Goal: Use online tool/utility: Utilize a website feature to perform a specific function

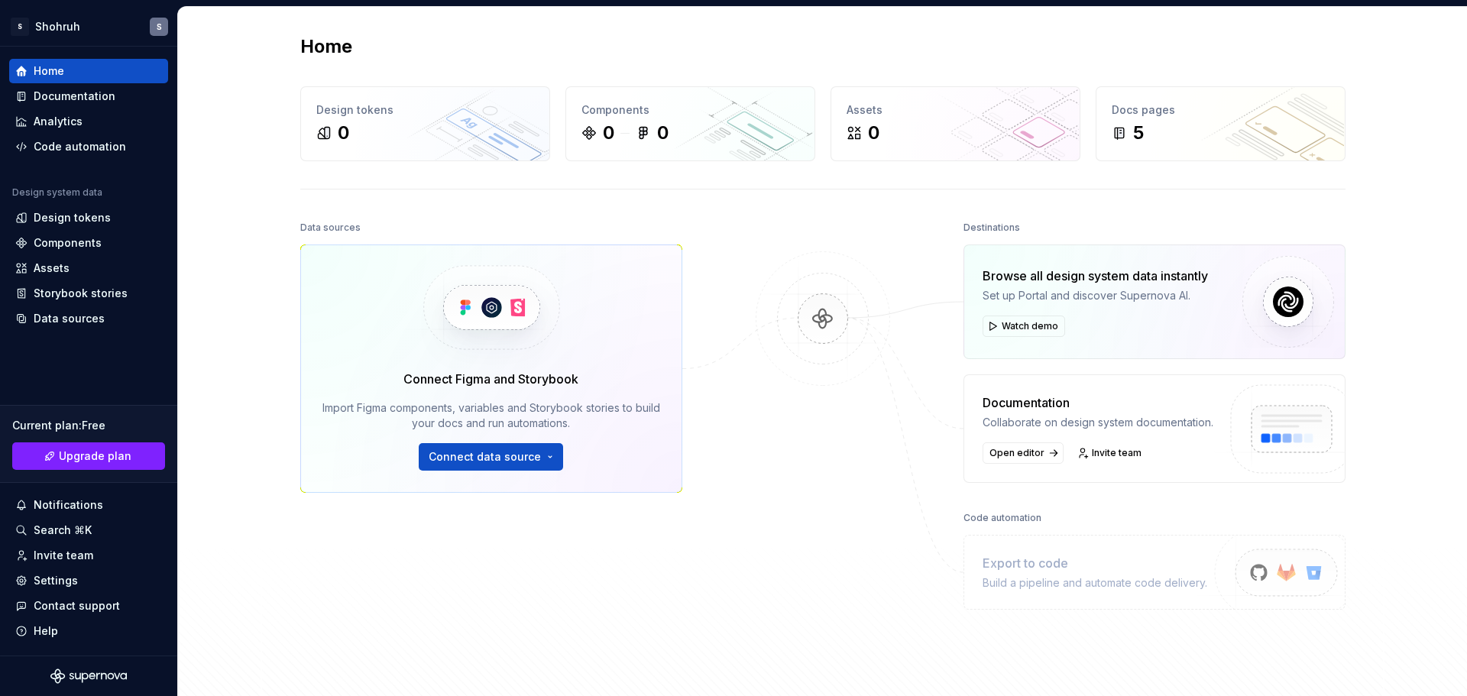
scroll to position [158, 0]
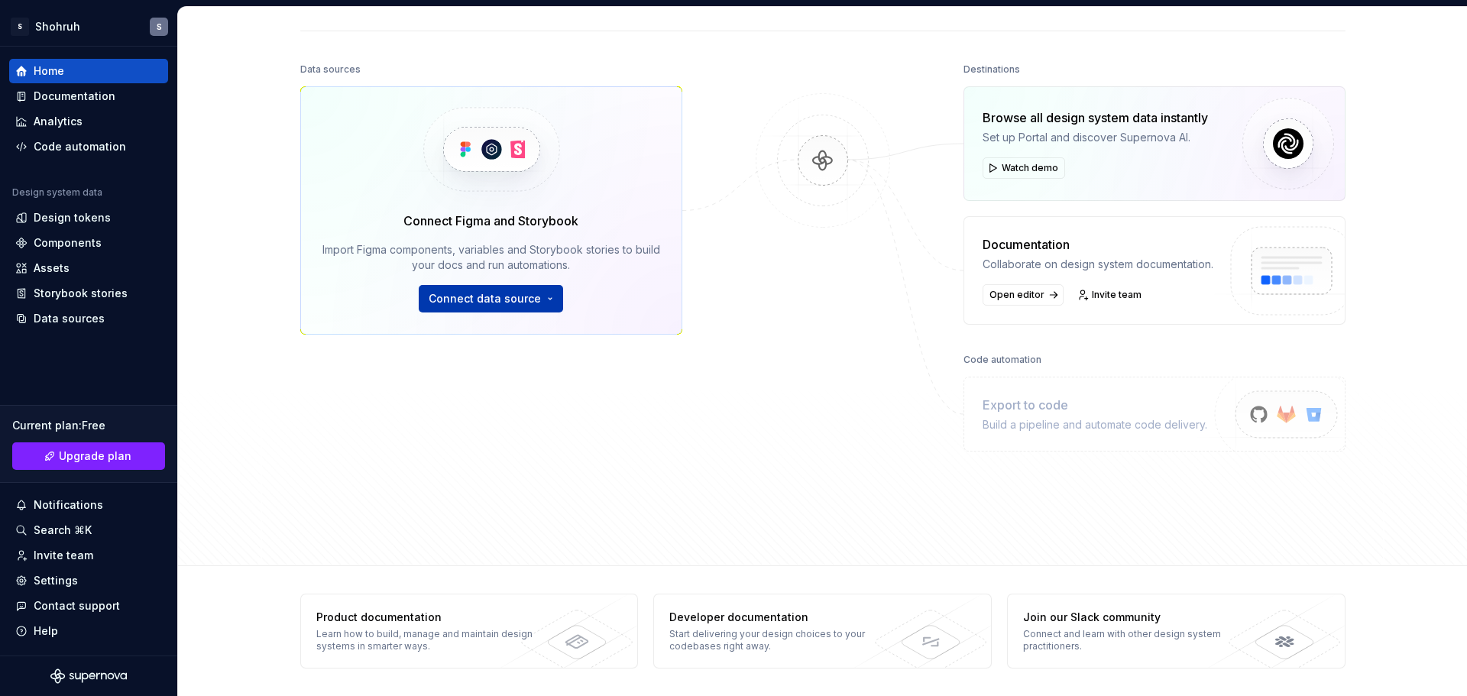
click at [510, 293] on span "Connect data source" at bounding box center [485, 298] width 112 height 15
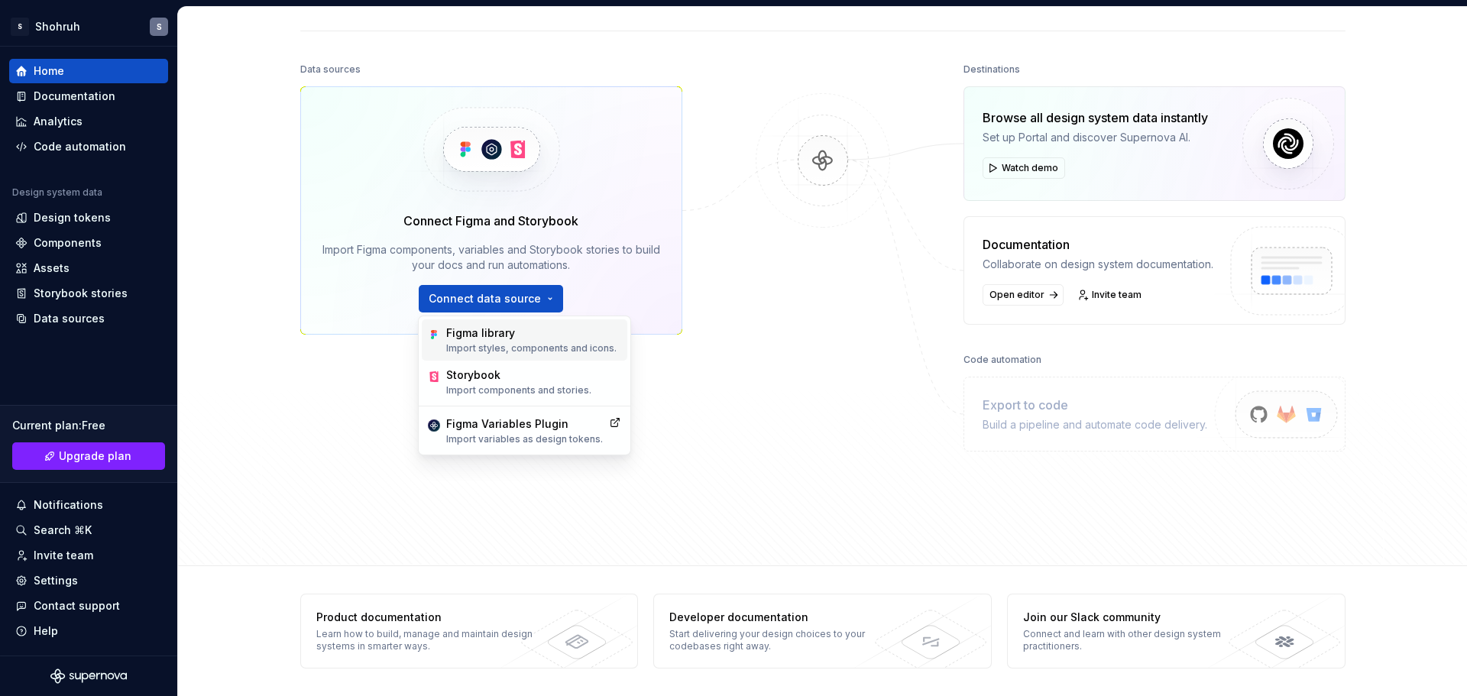
click at [513, 326] on div "Figma library" at bounding box center [531, 332] width 170 height 15
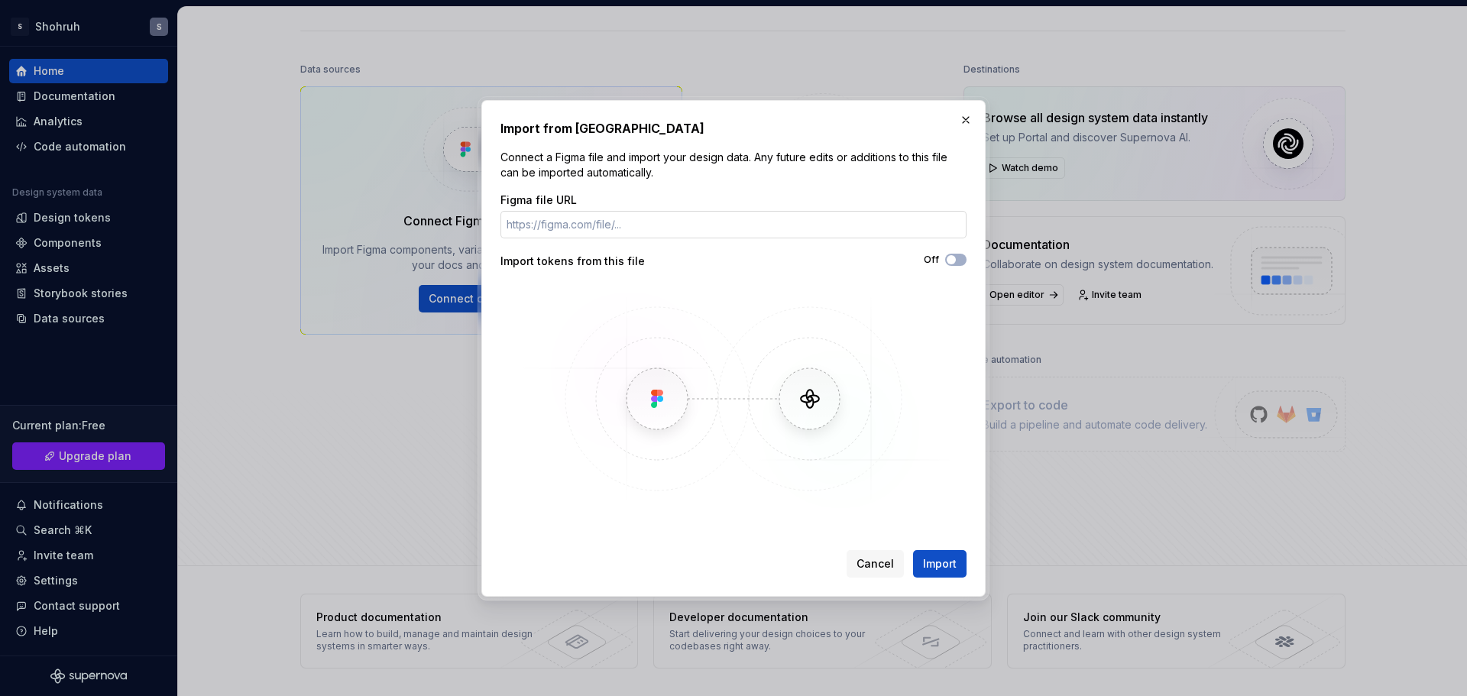
click at [649, 223] on input "Figma file URL" at bounding box center [733, 225] width 466 height 28
paste input "[URL][DOMAIN_NAME]"
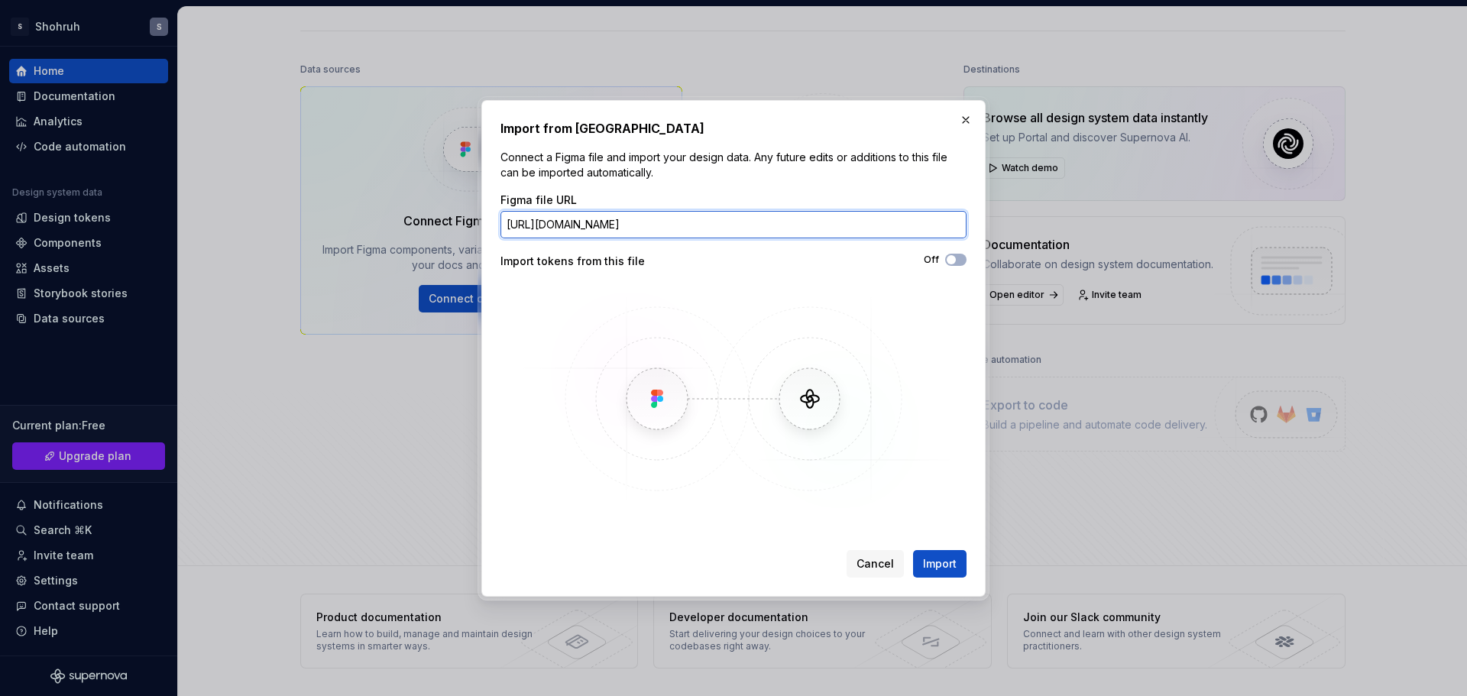
scroll to position [0, 188]
type input "[URL][DOMAIN_NAME]"
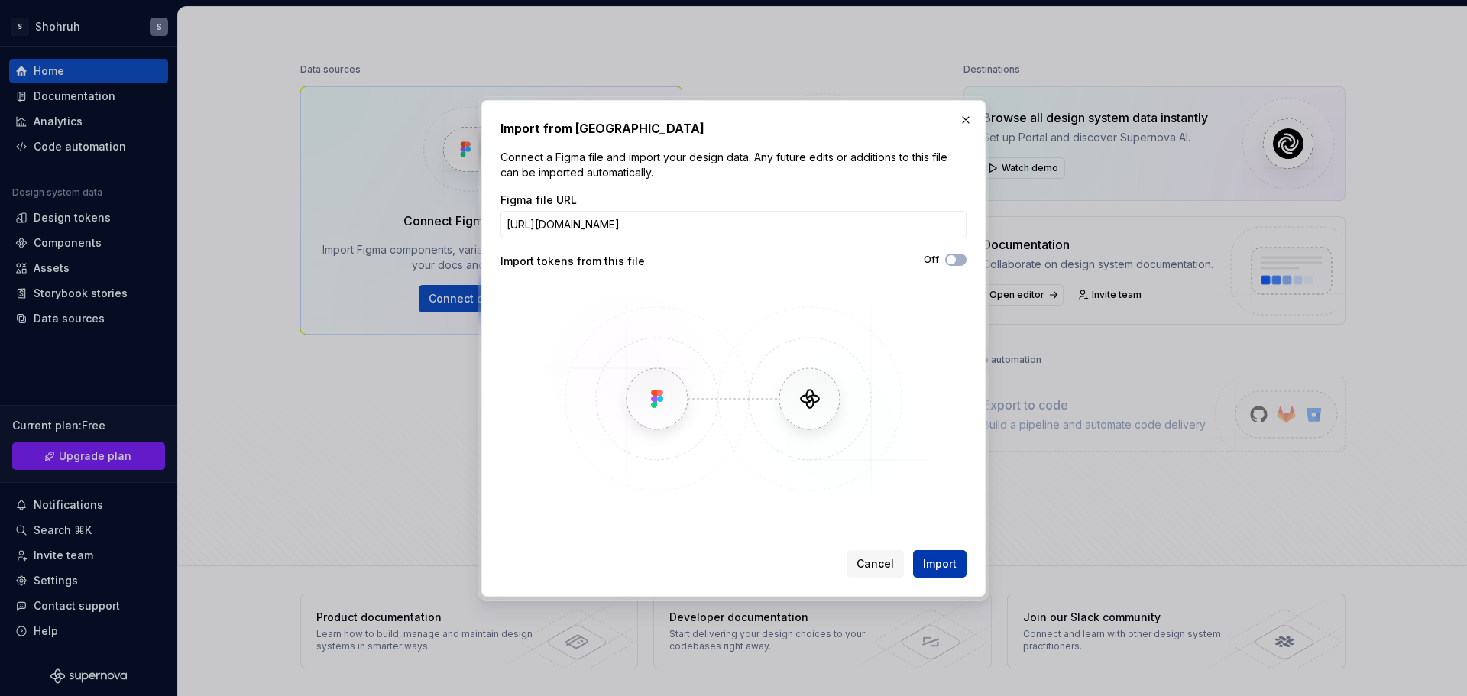
click at [947, 572] on button "Import" at bounding box center [939, 564] width 53 height 28
click at [945, 575] on button "Import" at bounding box center [939, 564] width 53 height 28
click at [940, 555] on button "Import" at bounding box center [939, 564] width 53 height 28
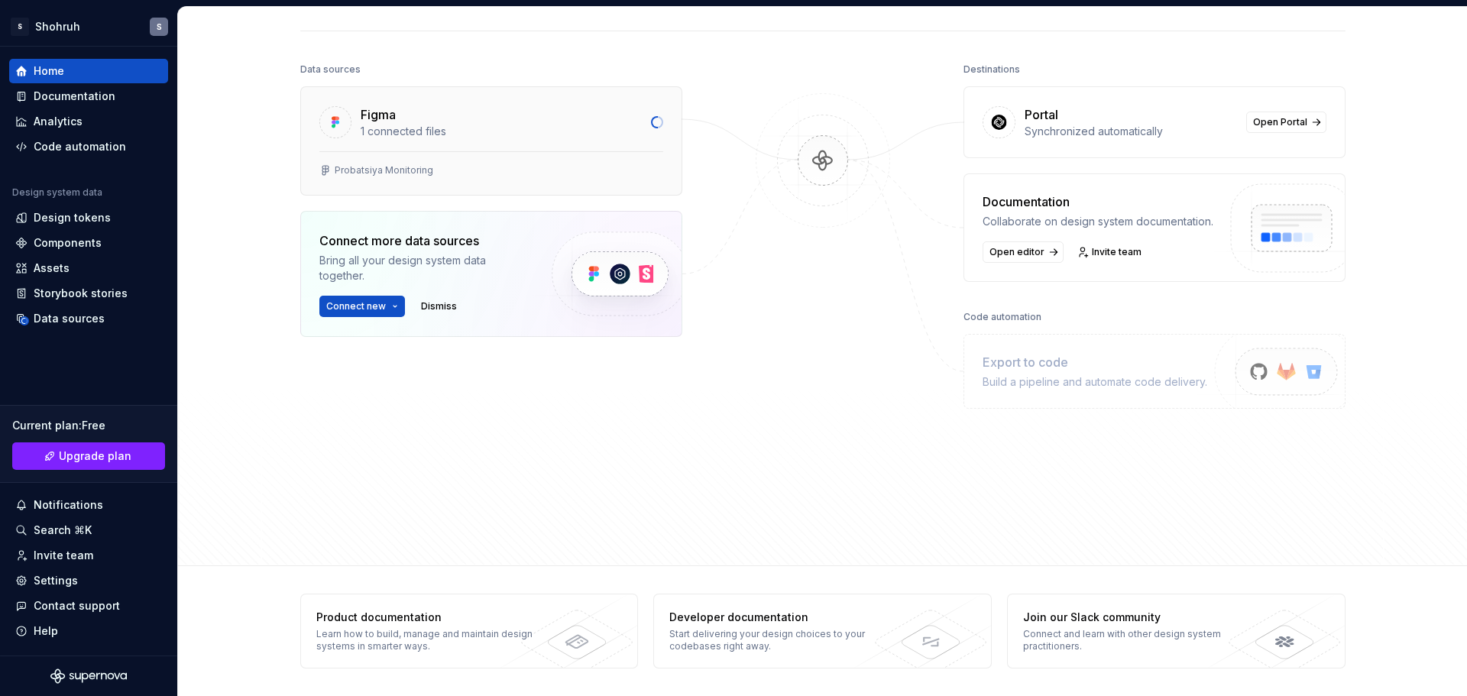
click at [400, 126] on div "1 connected files" at bounding box center [501, 131] width 281 height 15
click at [422, 155] on div "Probatsiya Monitoring" at bounding box center [491, 173] width 381 height 44
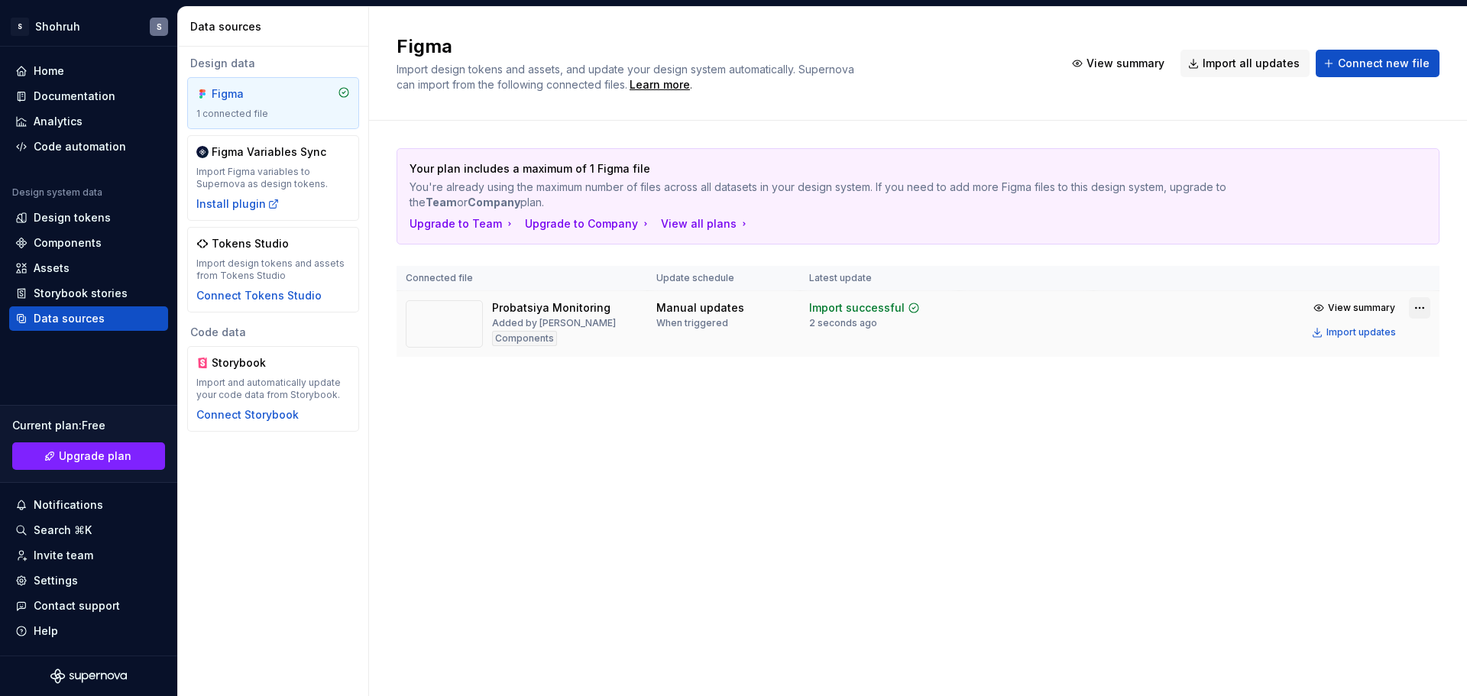
click at [1418, 315] on html "S Shohruh S Home Documentation Analytics Code automation Design system data Des…" at bounding box center [733, 348] width 1467 height 696
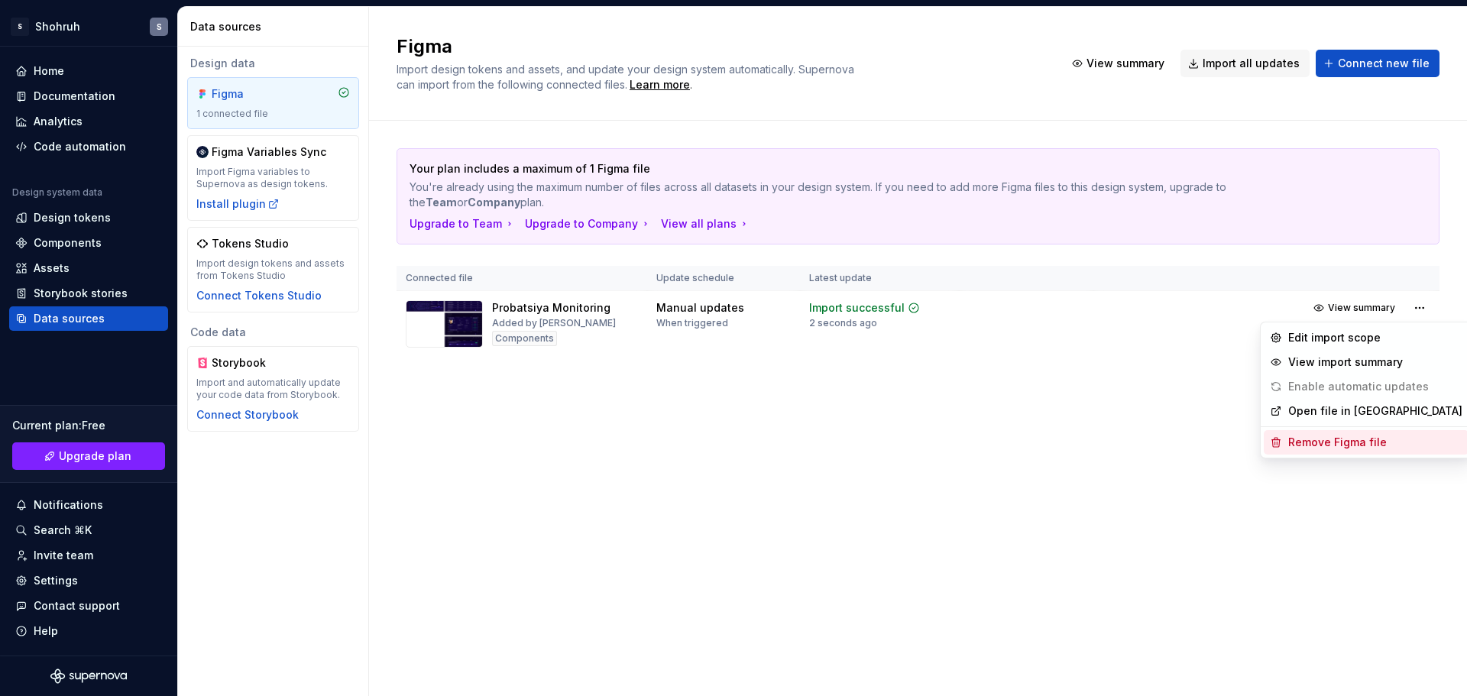
click at [1335, 436] on div "Remove Figma file" at bounding box center [1375, 442] width 174 height 15
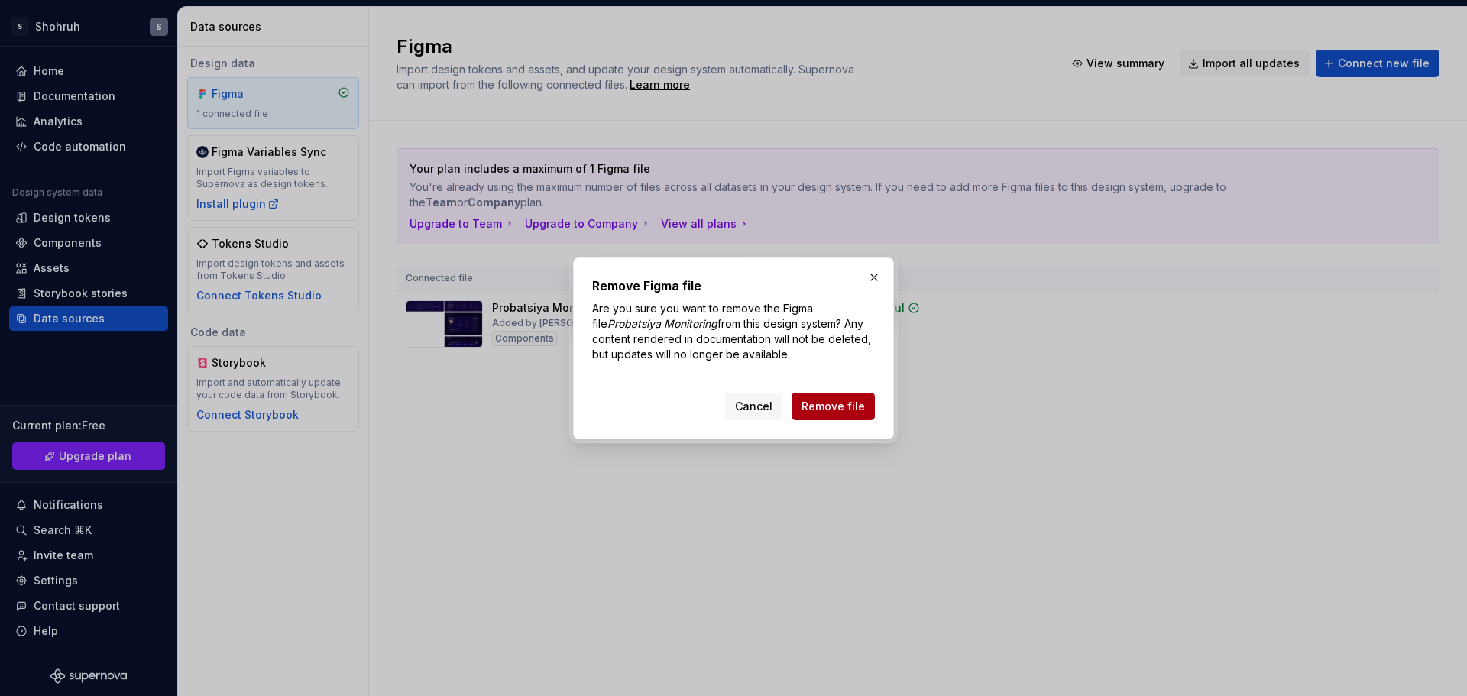
click at [840, 396] on button "Remove file" at bounding box center [833, 407] width 83 height 28
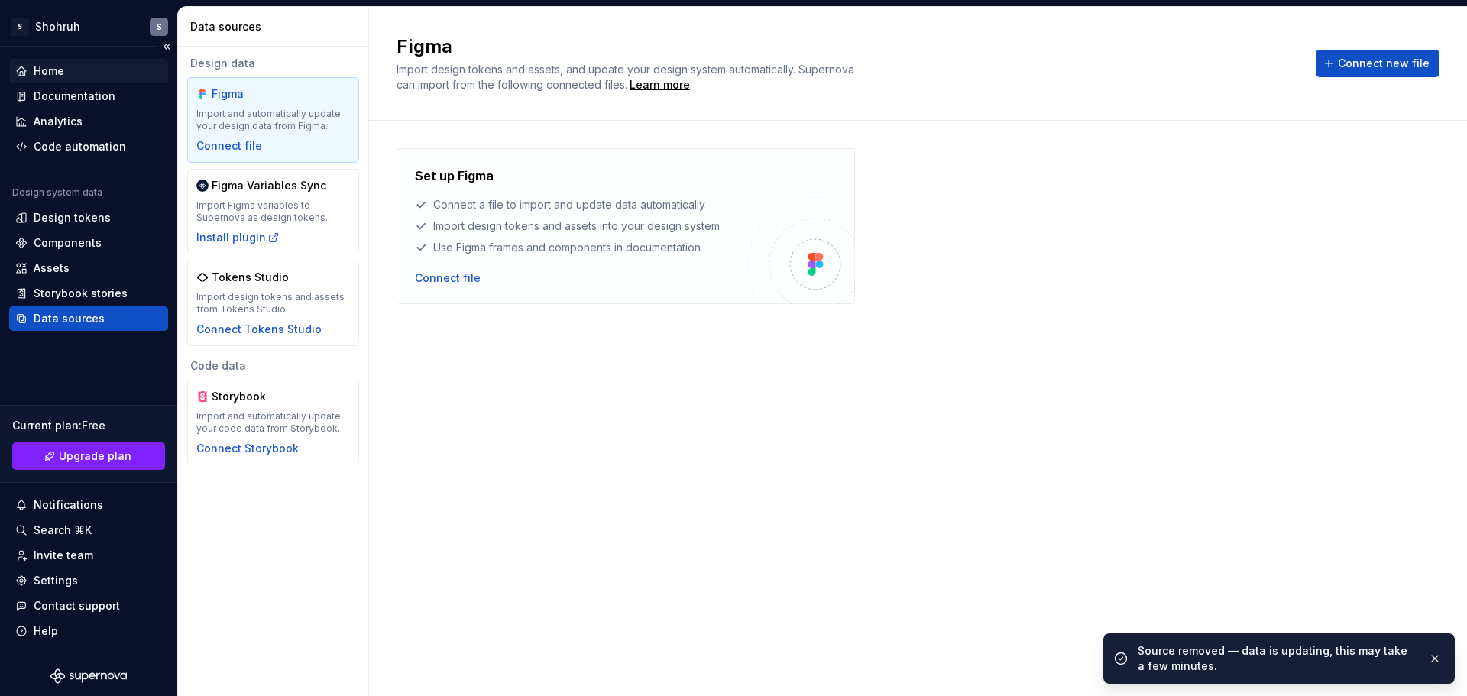
click at [96, 76] on div "Home" at bounding box center [88, 70] width 147 height 15
click at [87, 154] on div "Code automation" at bounding box center [88, 146] width 159 height 24
click at [86, 144] on div "Code automation" at bounding box center [80, 146] width 92 height 15
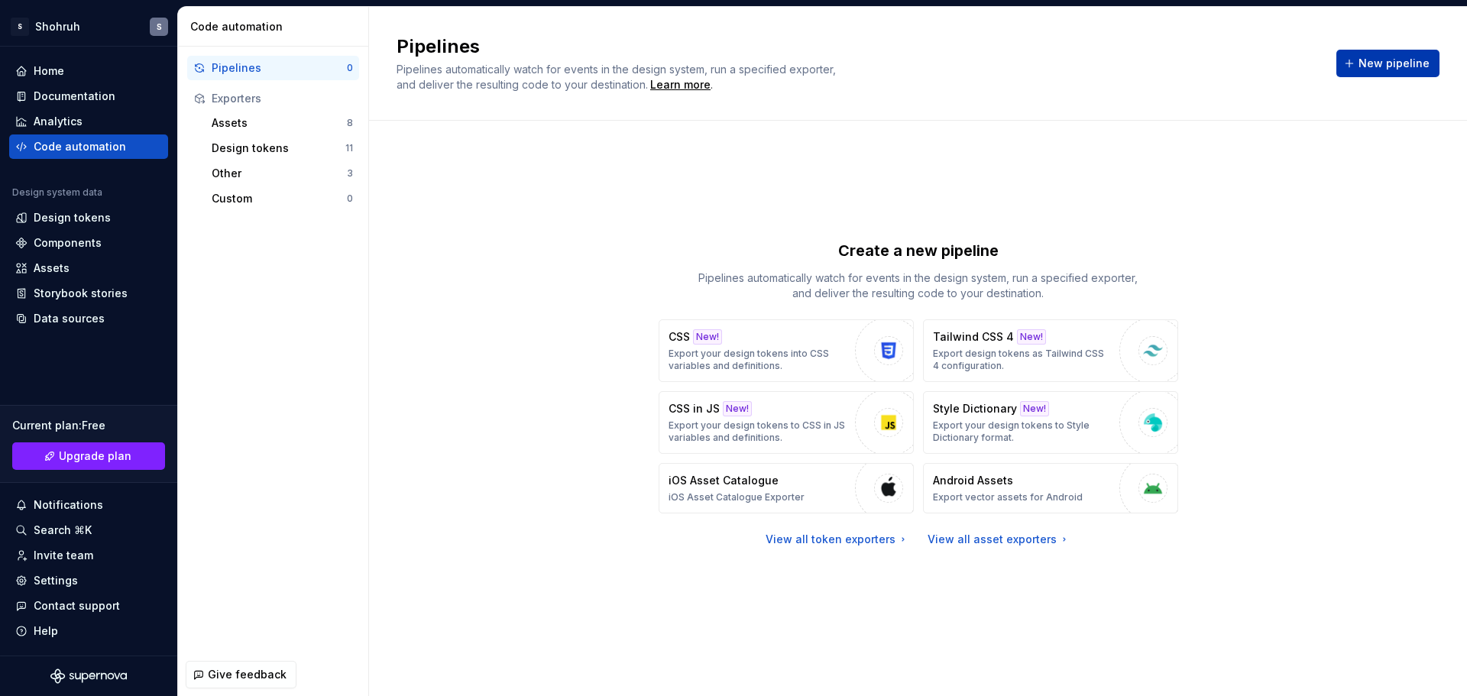
click at [1425, 60] on span "New pipeline" at bounding box center [1394, 63] width 71 height 15
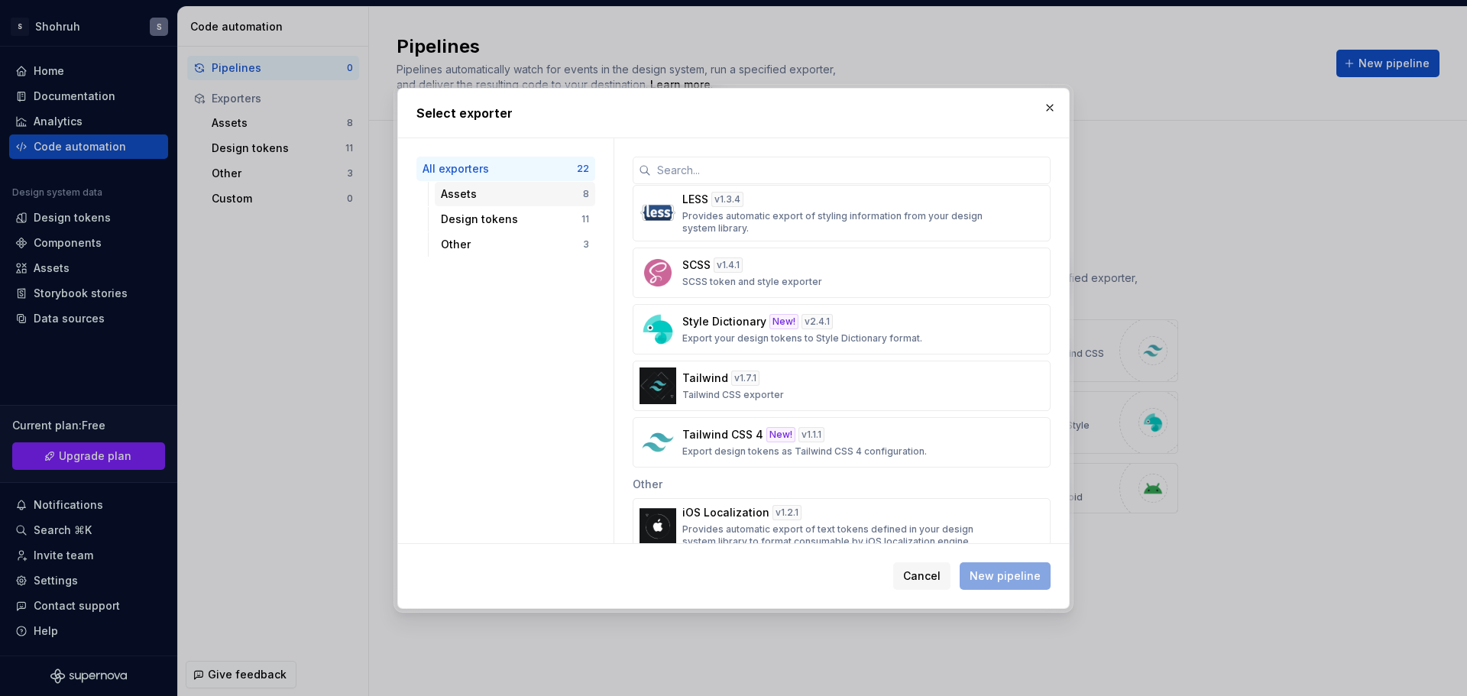
scroll to position [460, 0]
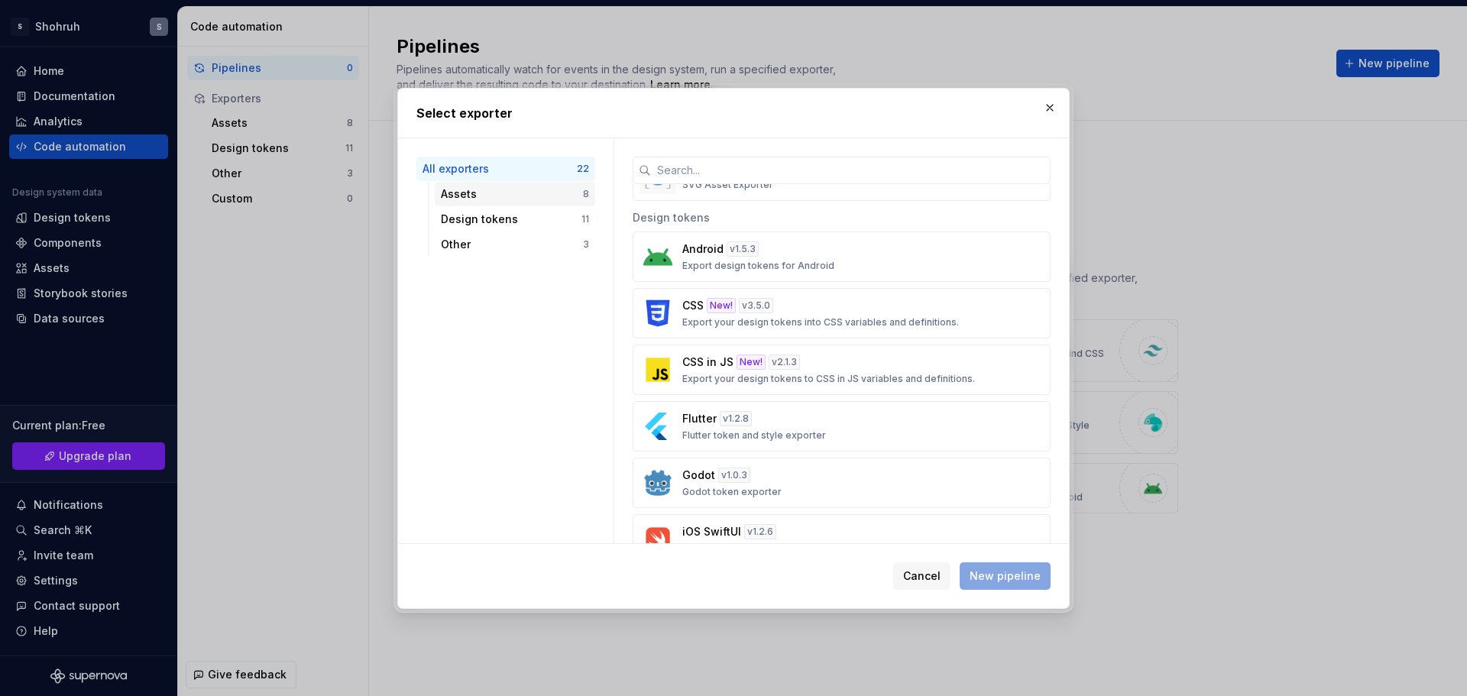
click at [461, 203] on div "Assets 8" at bounding box center [515, 194] width 160 height 24
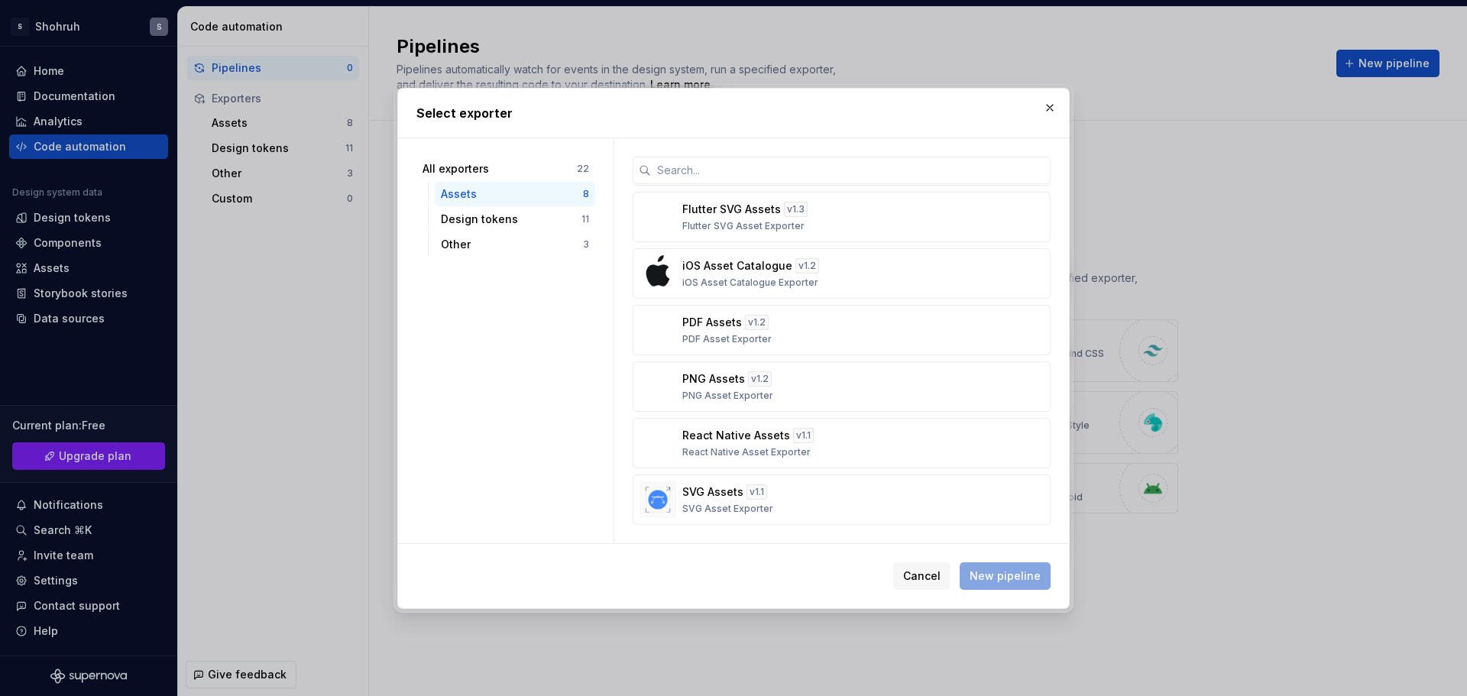
scroll to position [0, 0]
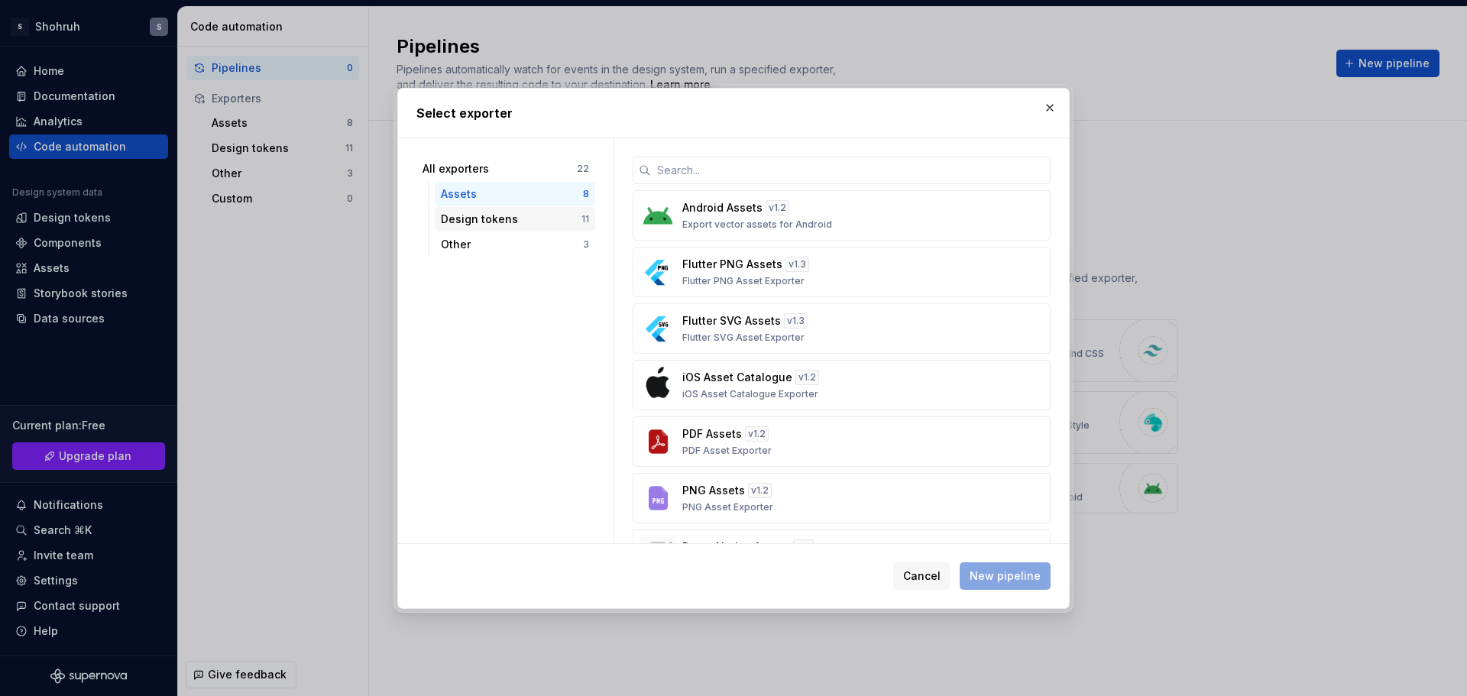
click at [484, 231] on div "Design tokens 11" at bounding box center [515, 219] width 160 height 24
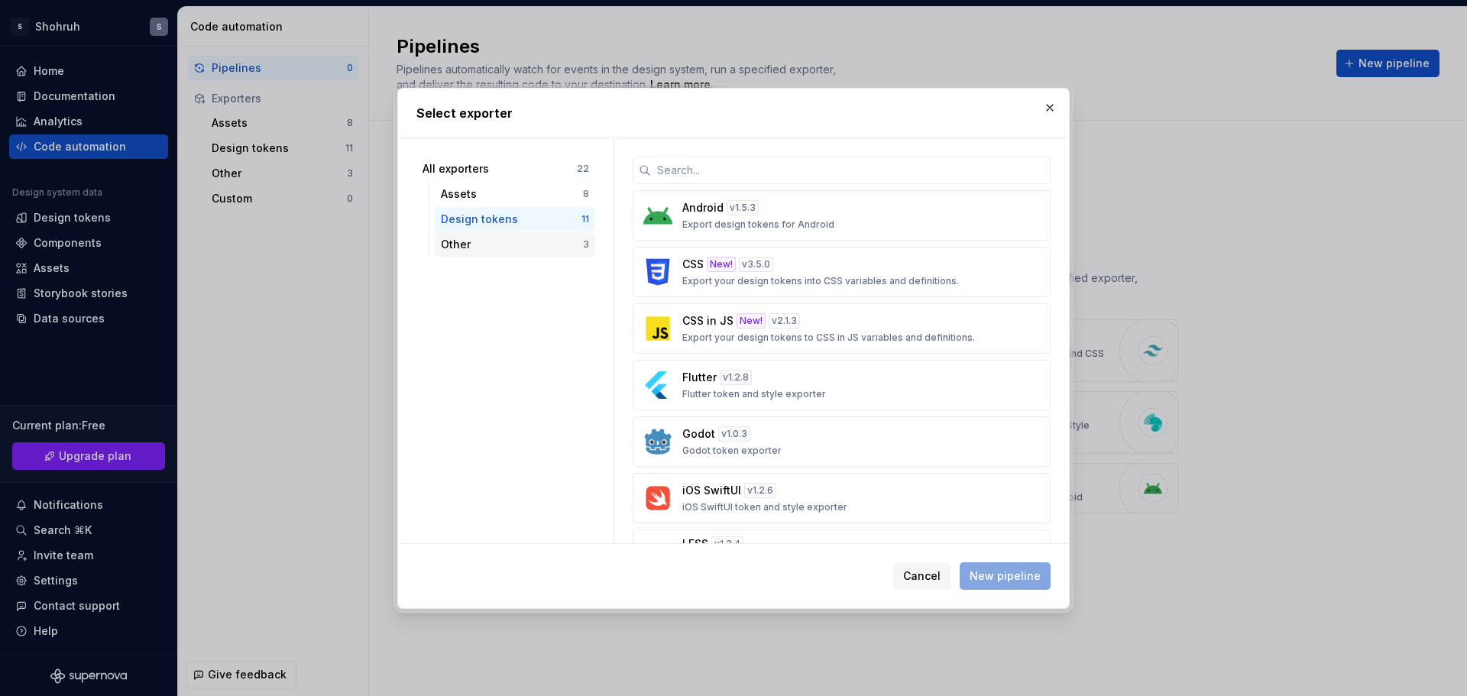
drag, startPoint x: 491, startPoint y: 247, endPoint x: 491, endPoint y: 256, distance: 9.2
click at [491, 247] on div "Other" at bounding box center [512, 244] width 142 height 15
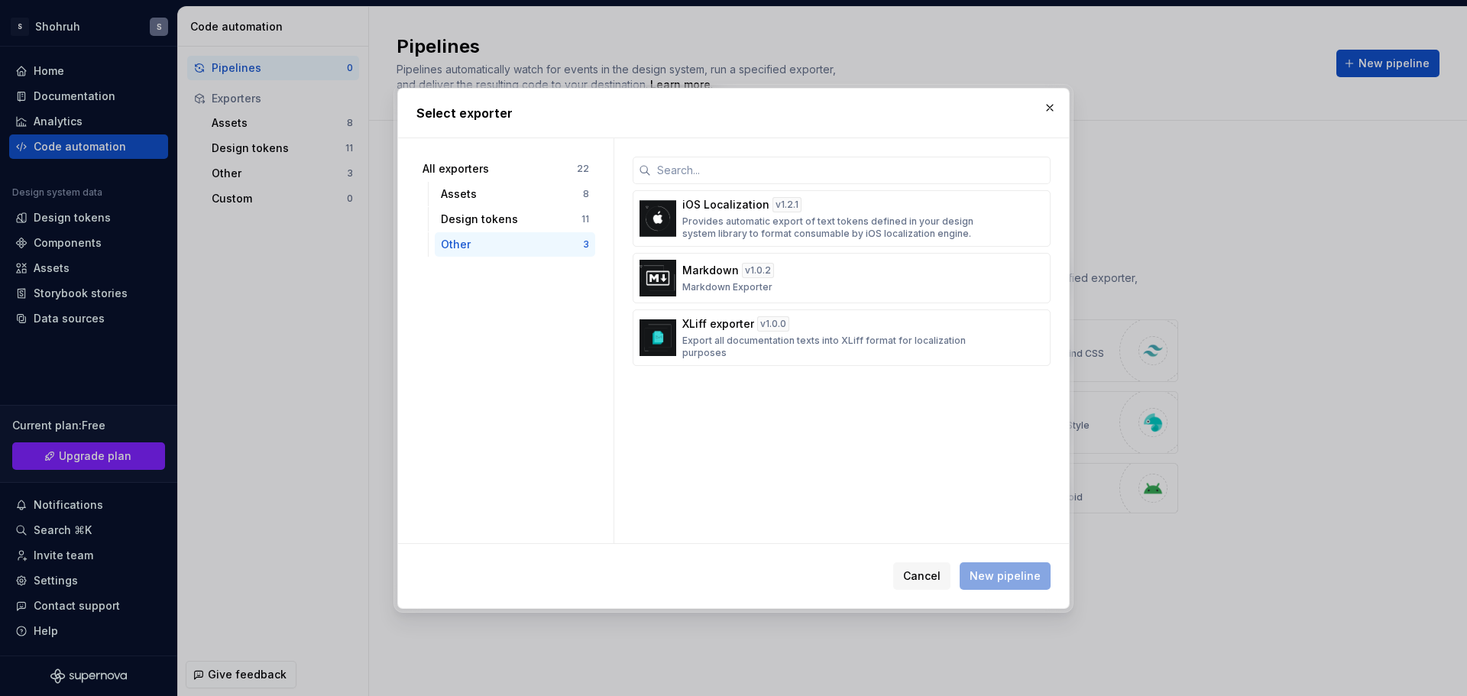
click at [492, 232] on div "Other 3" at bounding box center [515, 244] width 160 height 24
click at [501, 222] on div "Design tokens" at bounding box center [511, 219] width 141 height 15
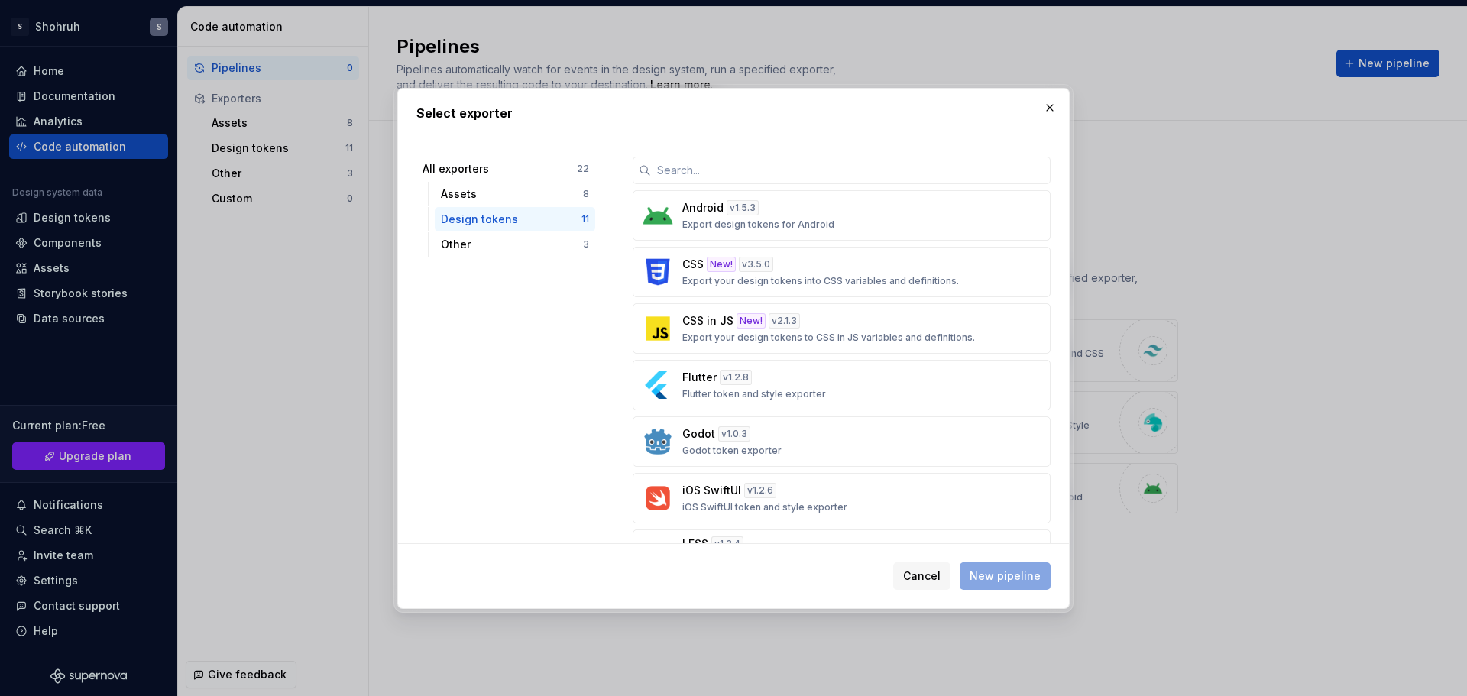
drag, startPoint x: 1206, startPoint y: 286, endPoint x: 1213, endPoint y: 282, distance: 7.9
